Goal: Transaction & Acquisition: Purchase product/service

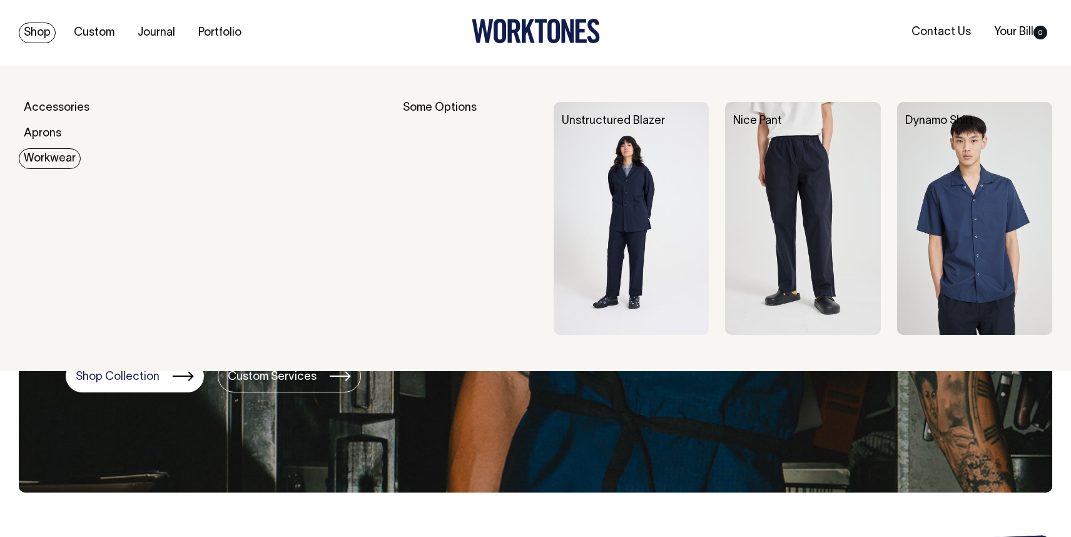
click at [67, 164] on link "Workwear" at bounding box center [50, 158] width 62 height 21
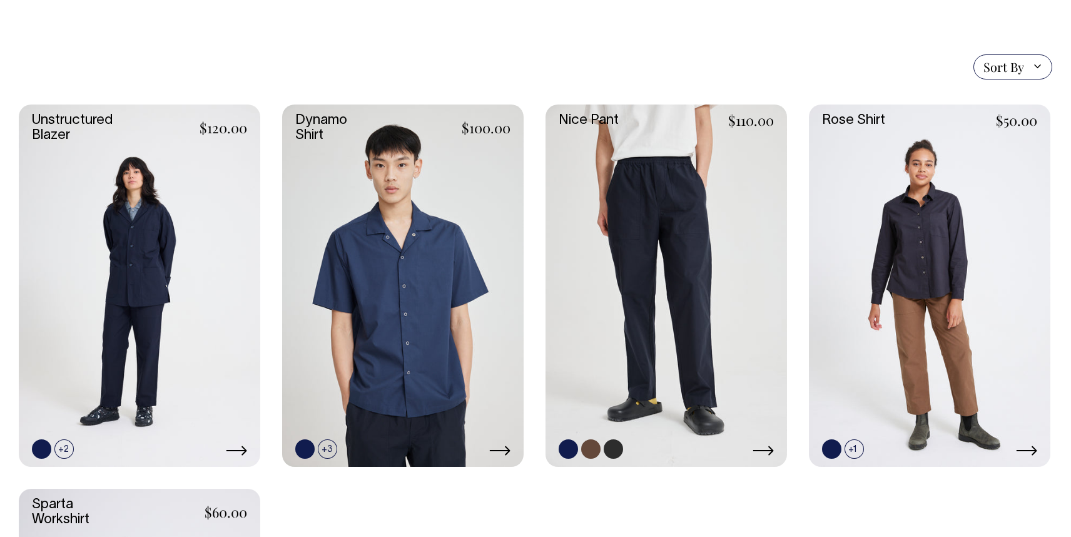
scroll to position [314, 0]
click at [677, 189] on link at bounding box center [665, 285] width 241 height 362
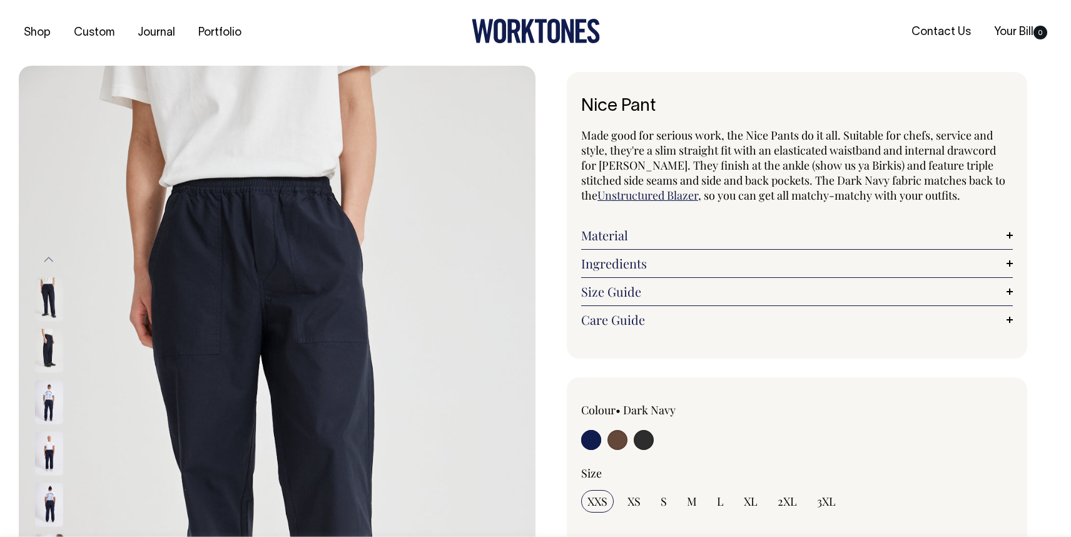
click at [648, 435] on input "radio" at bounding box center [644, 440] width 20 height 20
radio input "true"
select select "Charcoal"
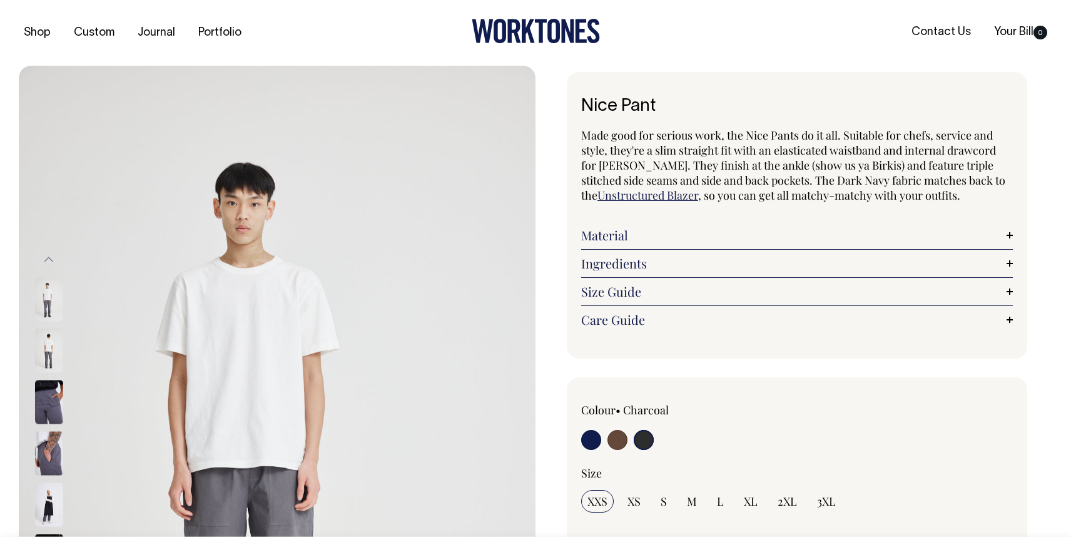
click at [627, 443] on div at bounding box center [667, 441] width 173 height 23
click at [619, 443] on input "radio" at bounding box center [617, 440] width 20 height 20
radio input "true"
radio input "false"
select select "Chocolate"
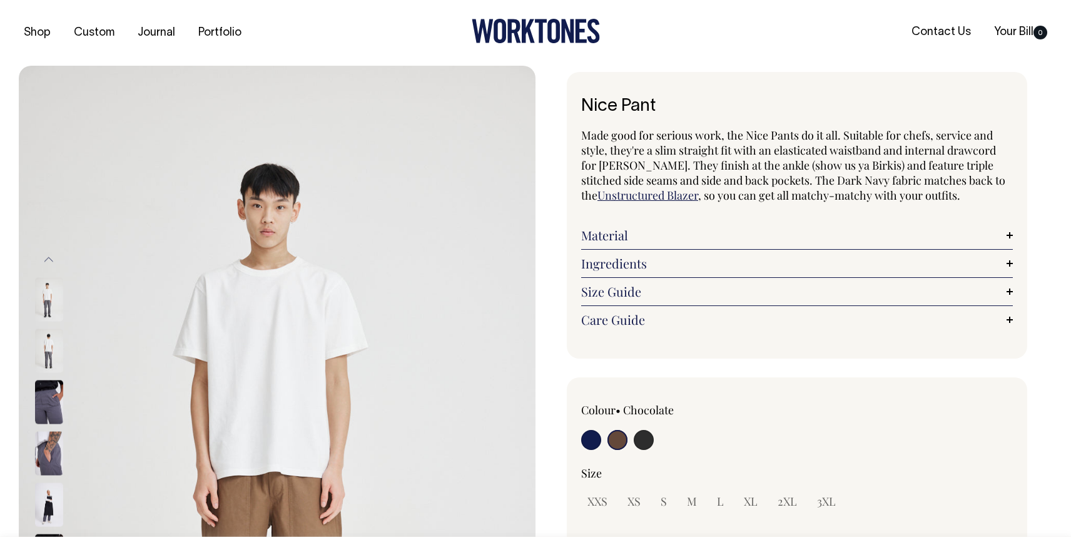
click at [594, 440] on input "radio" at bounding box center [591, 440] width 20 height 20
radio input "true"
select select "Dark Navy"
